Goal: Transaction & Acquisition: Purchase product/service

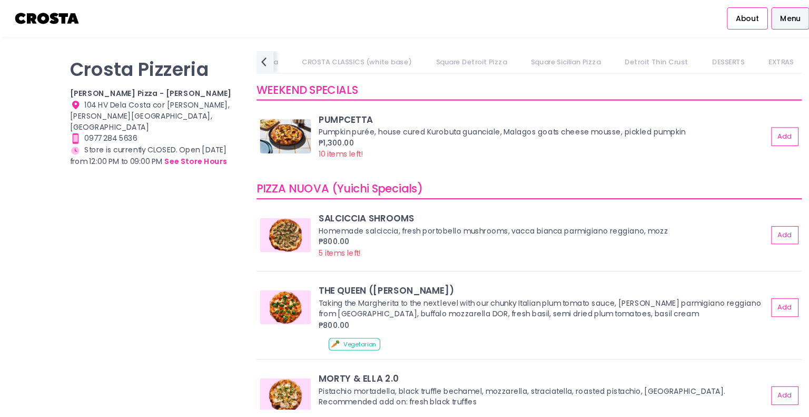
scroll to position [0, 616]
click at [489, 53] on link "Square Sicilian Pizza" at bounding box center [487, 57] width 85 height 20
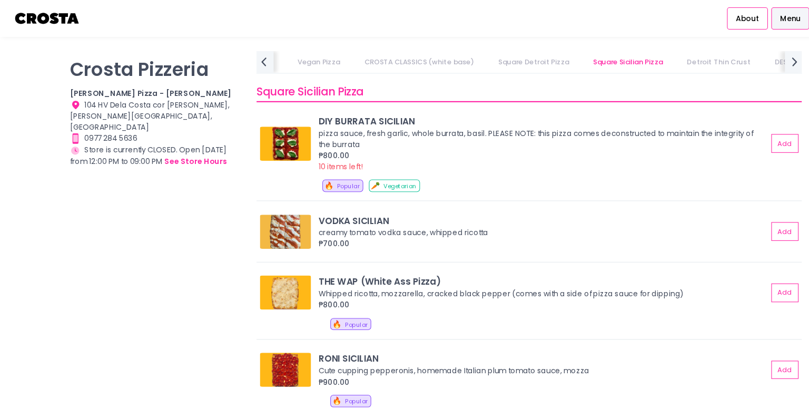
scroll to position [0, 524]
click at [489, 54] on link "Square Detroit Pizza" at bounding box center [492, 57] width 86 height 20
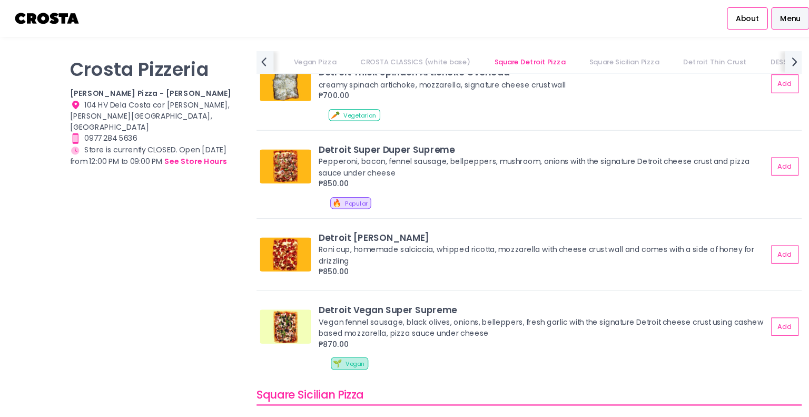
scroll to position [1283, 0]
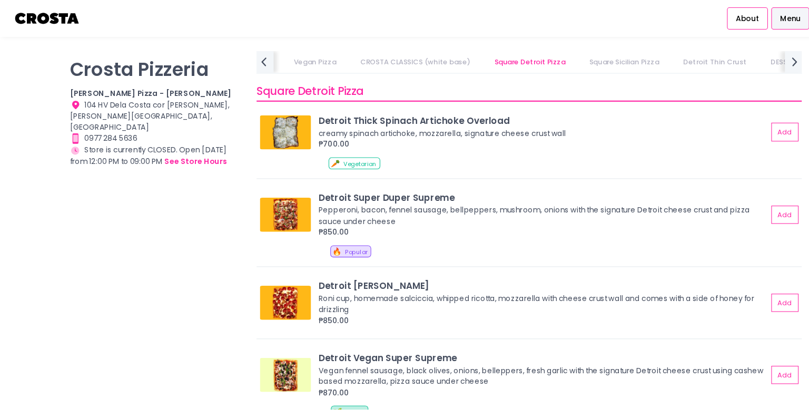
click at [553, 55] on link "Square Sicilian Pizza" at bounding box center [579, 57] width 85 height 20
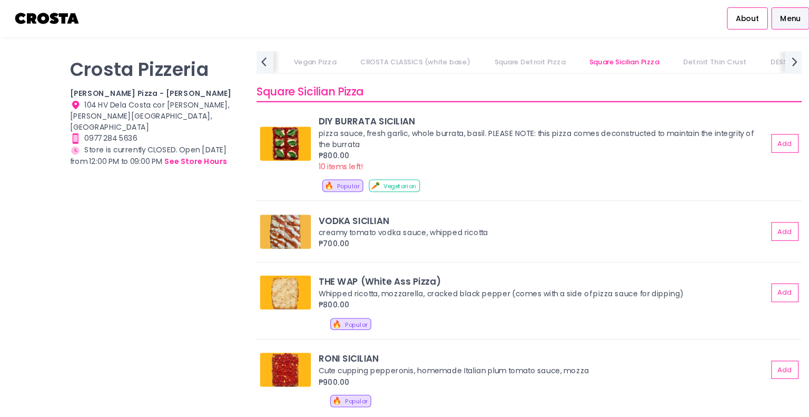
click at [635, 55] on link "Detroit Thin Crust" at bounding box center [664, 57] width 80 height 20
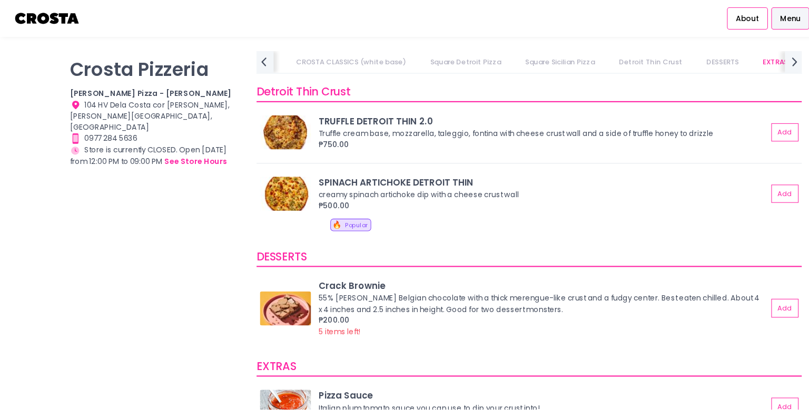
scroll to position [0, 616]
click at [674, 54] on link "EXTRAS" at bounding box center [687, 57] width 44 height 20
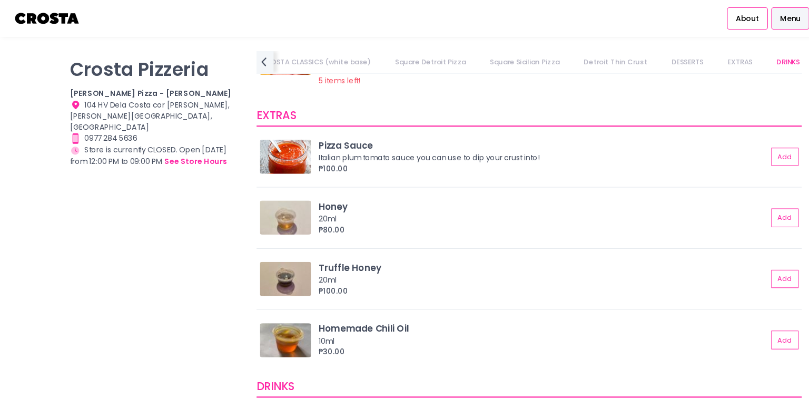
scroll to position [2234, 0]
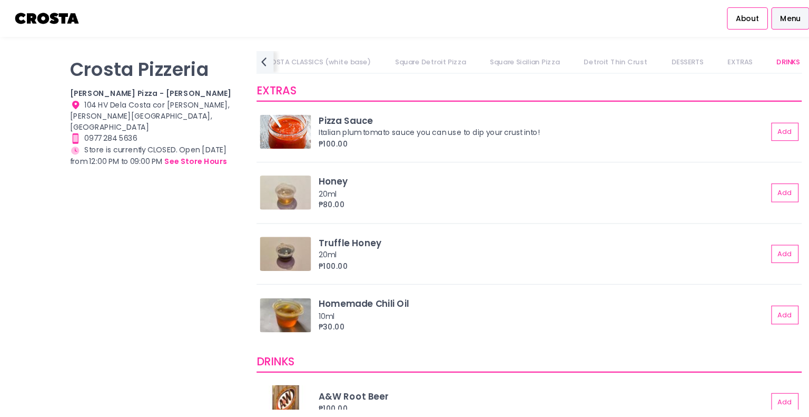
click at [495, 58] on link "Square Sicilian Pizza" at bounding box center [487, 57] width 85 height 20
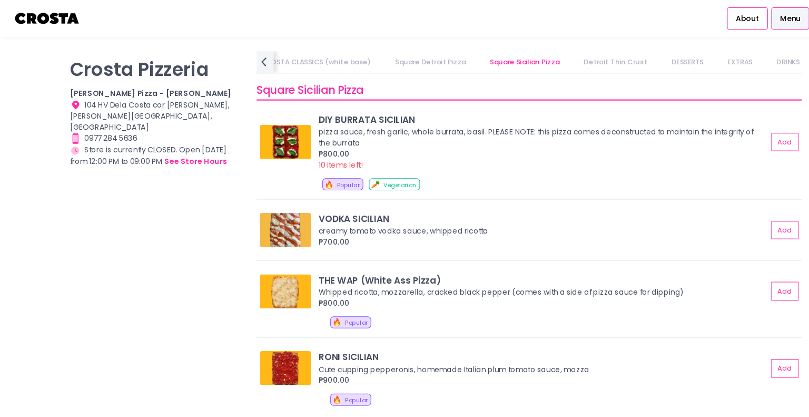
click at [391, 53] on link "Square Detroit Pizza" at bounding box center [400, 57] width 86 height 20
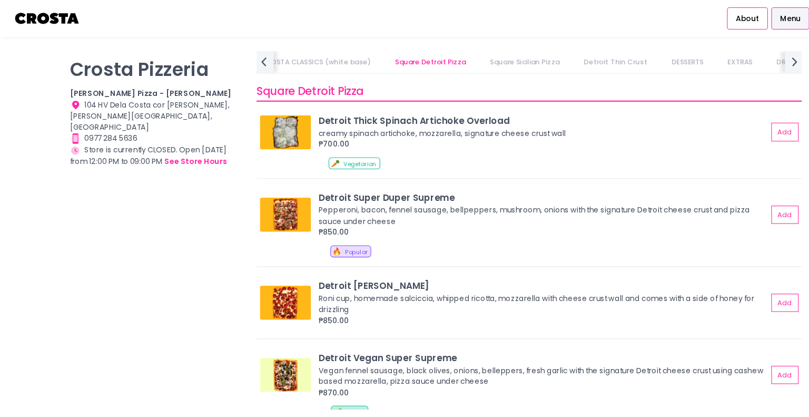
scroll to position [0, 506]
click at [390, 53] on link "CROSTA CLASSICS (white base)" at bounding box center [403, 57] width 123 height 20
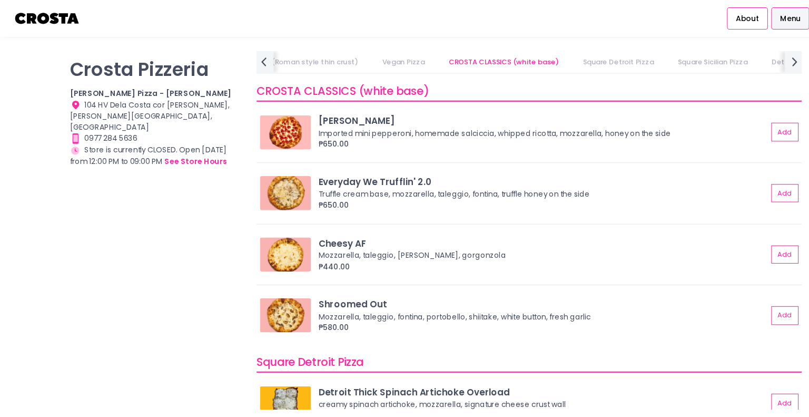
scroll to position [0, 428]
click at [405, 49] on link "Vegan Pizza" at bounding box center [389, 57] width 60 height 20
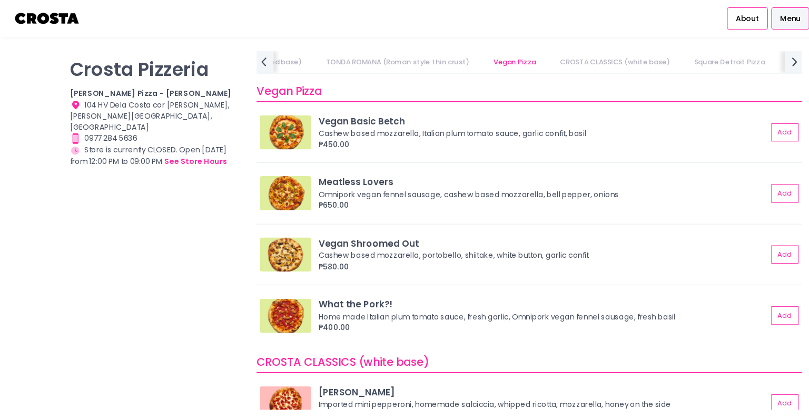
scroll to position [0, 336]
click at [406, 56] on link "TONDA ROMANA (Roman style thin crust)" at bounding box center [373, 57] width 154 height 20
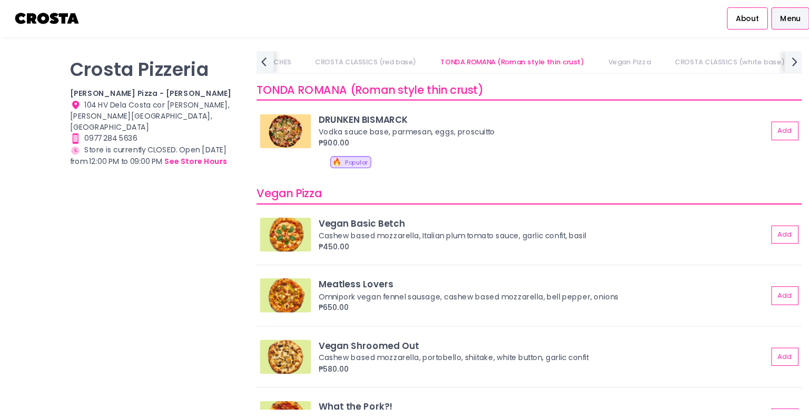
scroll to position [0, 226]
click at [341, 56] on link "CROSTA CLASSICS (red base)" at bounding box center [346, 57] width 115 height 20
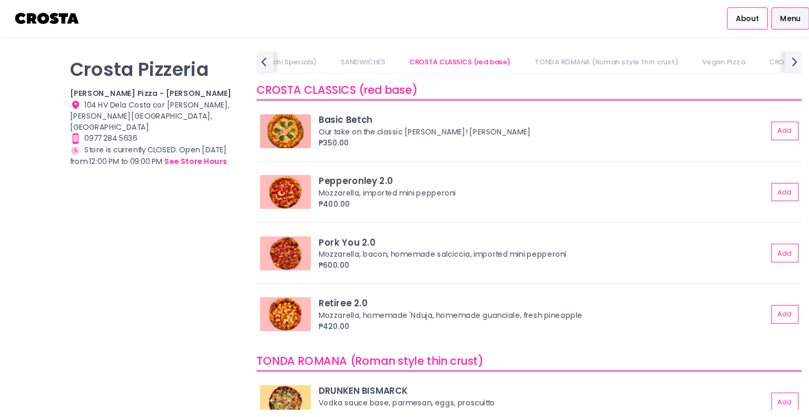
scroll to position [0, 137]
click at [351, 51] on link "SANDWICHES" at bounding box center [345, 57] width 62 height 20
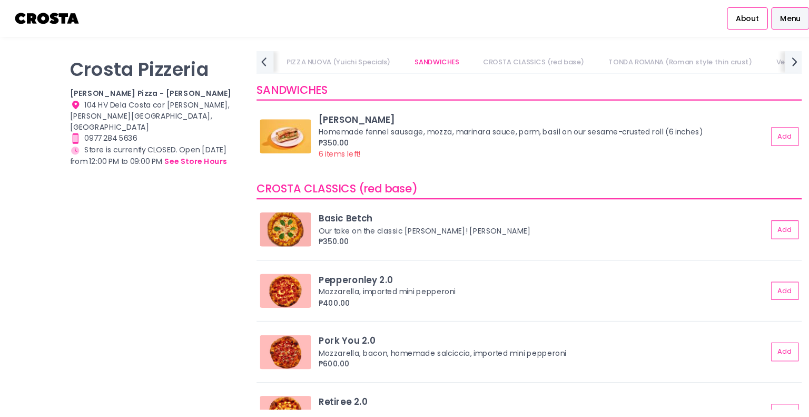
click at [336, 52] on link "PIZZA NUOVA (Yuichi Specials)" at bounding box center [313, 57] width 117 height 20
